Goal: Use online tool/utility: Utilize a website feature to perform a specific function

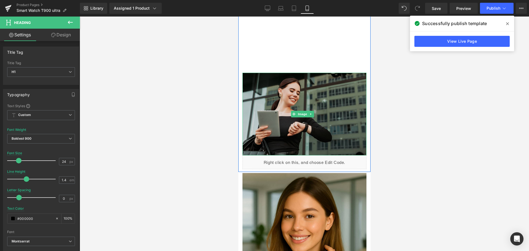
scroll to position [689, 0]
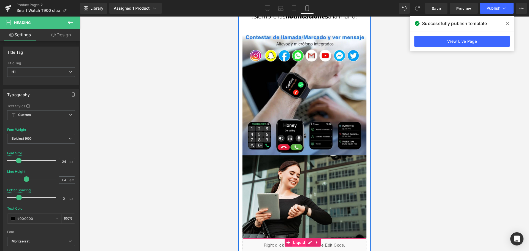
click at [295, 238] on span "Liquid" at bounding box center [299, 242] width 15 height 8
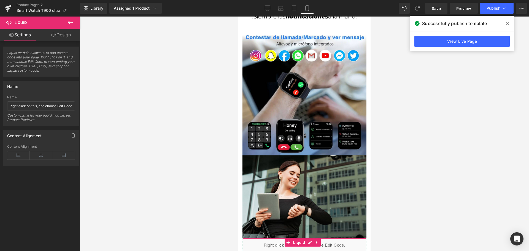
drag, startPoint x: 64, startPoint y: 35, endPoint x: 53, endPoint y: 69, distance: 35.3
click at [64, 35] on link "Design" at bounding box center [61, 35] width 40 height 12
click at [0, 0] on div "Spacing" at bounding box center [0, 0] width 0 height 0
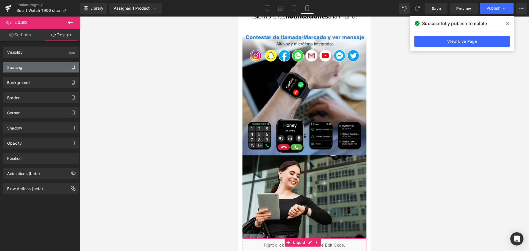
type input "0"
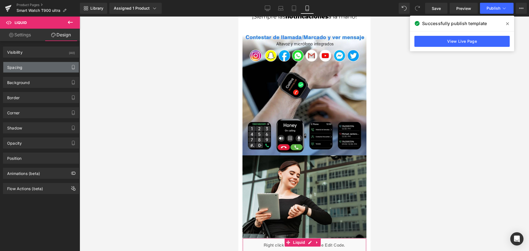
type input "0"
click at [62, 69] on div "Spacing" at bounding box center [41, 67] width 76 height 10
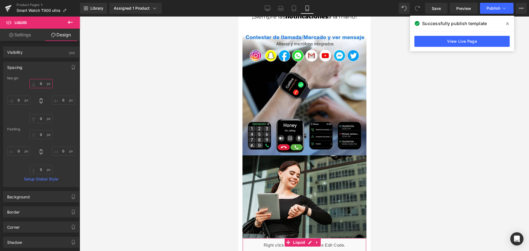
click at [43, 86] on input "0" at bounding box center [40, 83] width 23 height 9
type input "15"
click at [435, 9] on span "Save" at bounding box center [436, 9] width 9 height 6
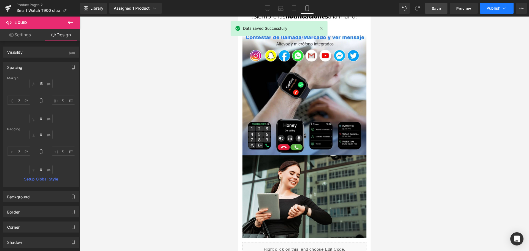
click at [497, 7] on span "Publish" at bounding box center [494, 8] width 14 height 4
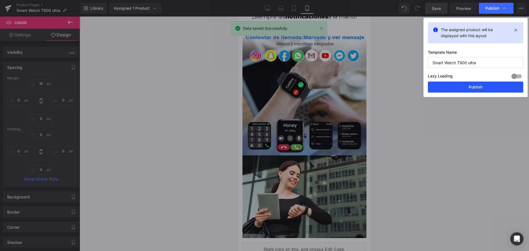
click at [494, 85] on button "Publish" at bounding box center [475, 87] width 95 height 11
